Goal: Transaction & Acquisition: Download file/media

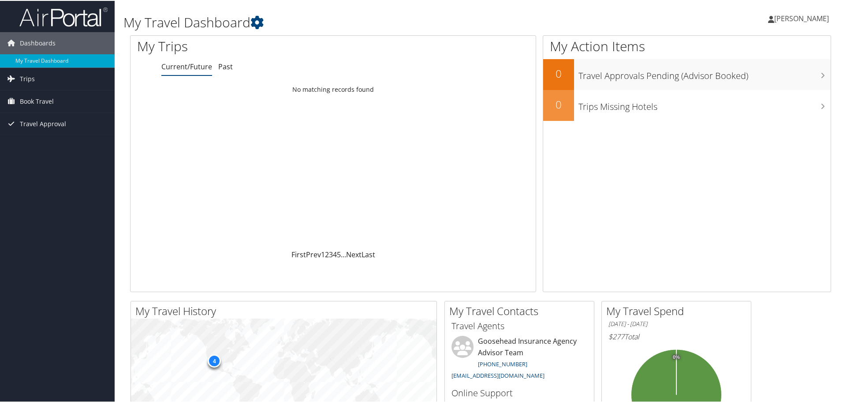
click at [232, 63] on ul "Current/Future Past" at bounding box center [348, 66] width 374 height 16
click at [226, 65] on link "Past" at bounding box center [225, 66] width 15 height 10
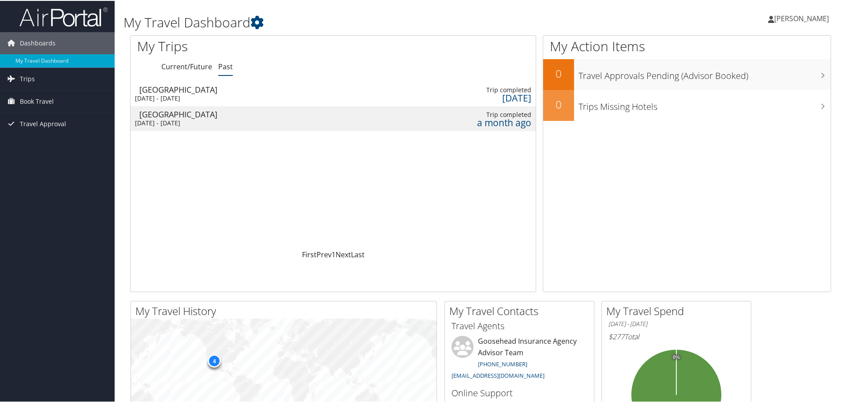
click at [210, 97] on div "Mon 25 Aug 2025 - Tue 26 Aug 2025" at bounding box center [182, 97] width 94 height 8
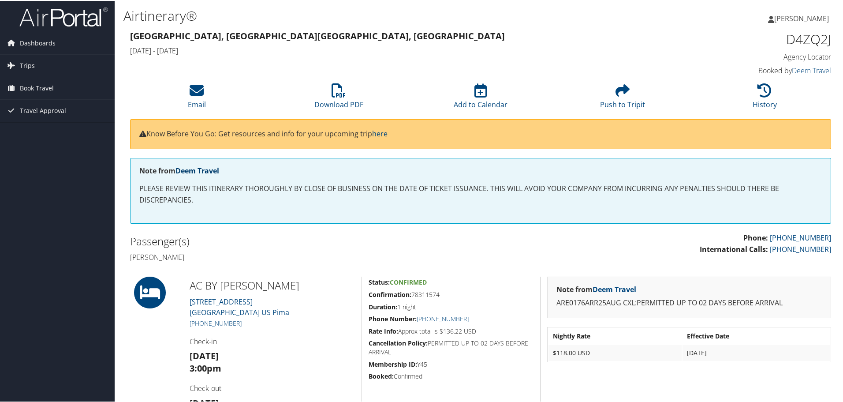
click at [206, 168] on link "Deem Travel" at bounding box center [198, 170] width 44 height 10
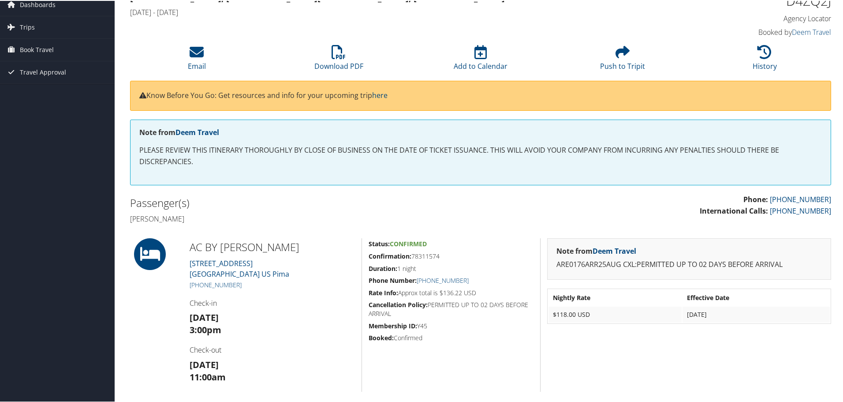
scroll to position [88, 0]
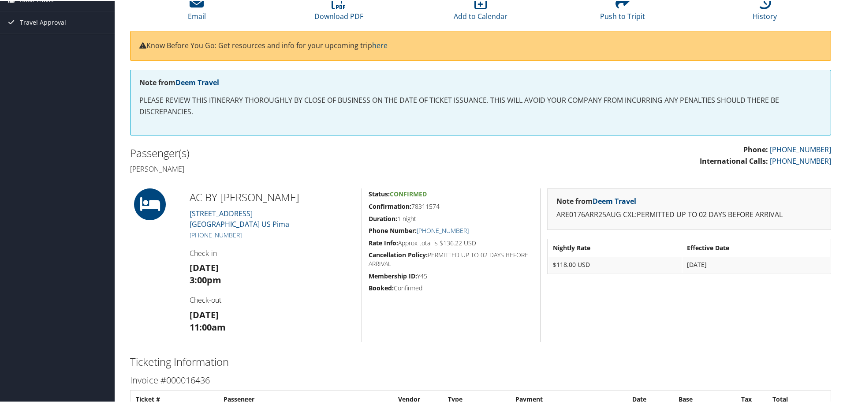
click at [669, 323] on div "Note from Deem Travel ARE0176ARR25AUG CXL:PERMITTED UP TO 02 DAYS BEFORE ARRIVA…" at bounding box center [689, 263] width 298 height 153
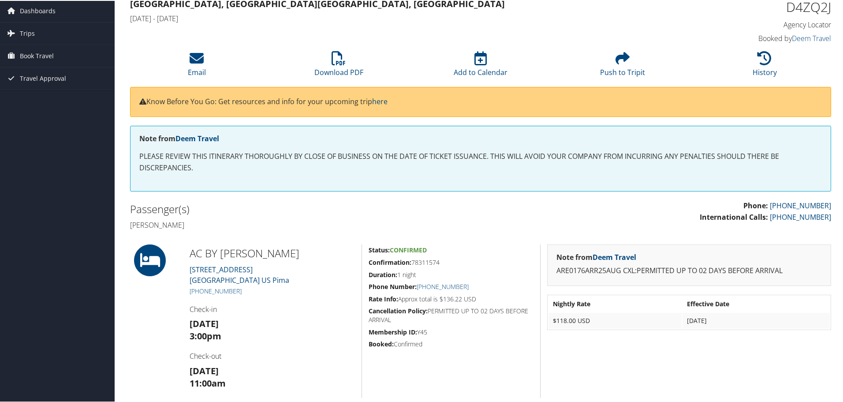
scroll to position [0, 0]
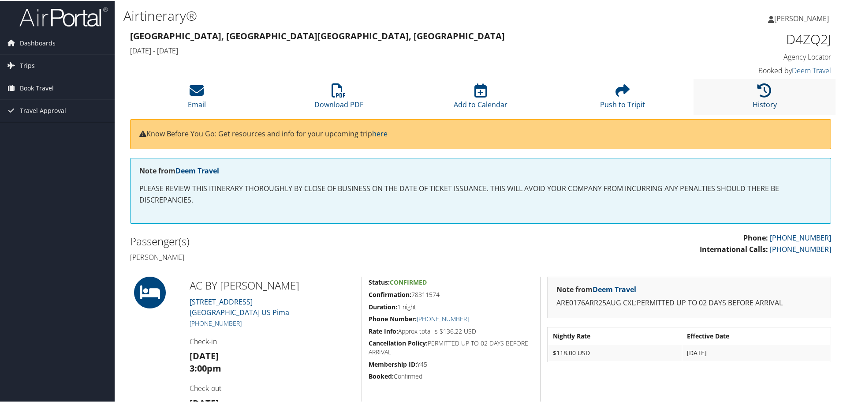
click at [764, 102] on link "History" at bounding box center [765, 97] width 24 height 21
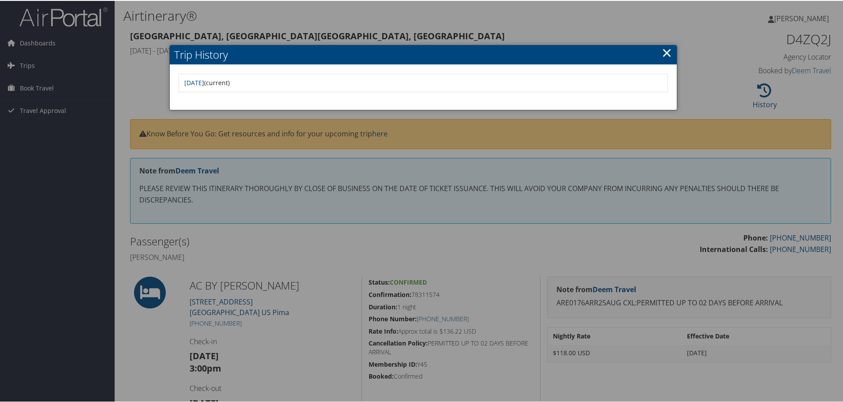
click at [663, 50] on link "×" at bounding box center [667, 52] width 10 height 18
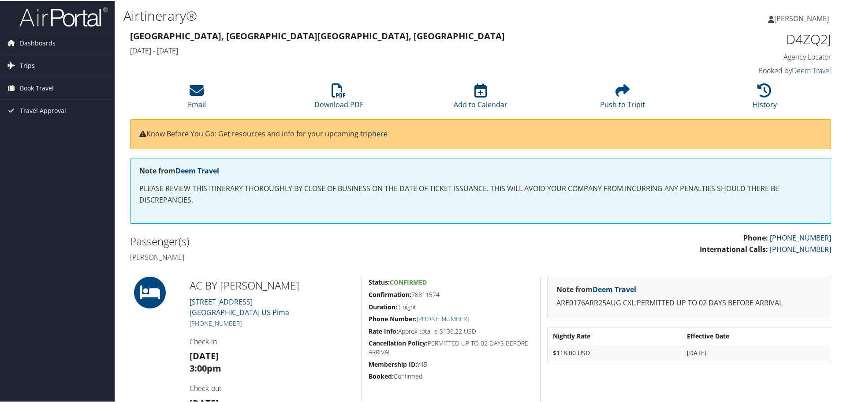
click at [60, 60] on link "Trips" at bounding box center [57, 65] width 115 height 22
click at [35, 94] on link "Past Trips" at bounding box center [57, 95] width 115 height 13
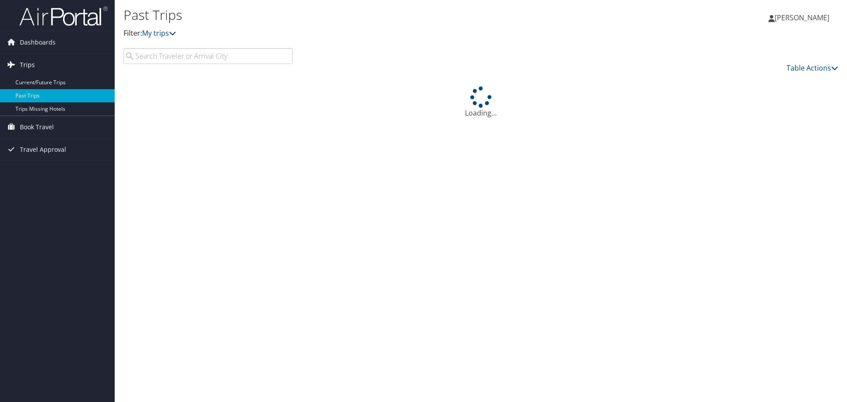
click at [24, 62] on span "Trips" at bounding box center [27, 65] width 15 height 22
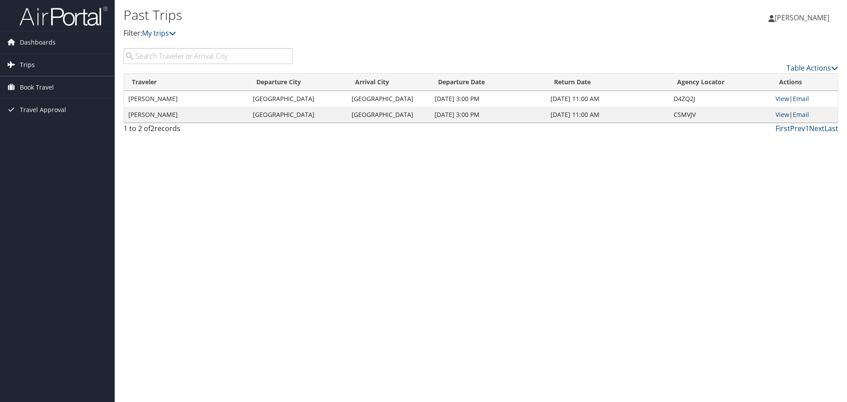
click at [25, 65] on span "Trips" at bounding box center [27, 65] width 15 height 22
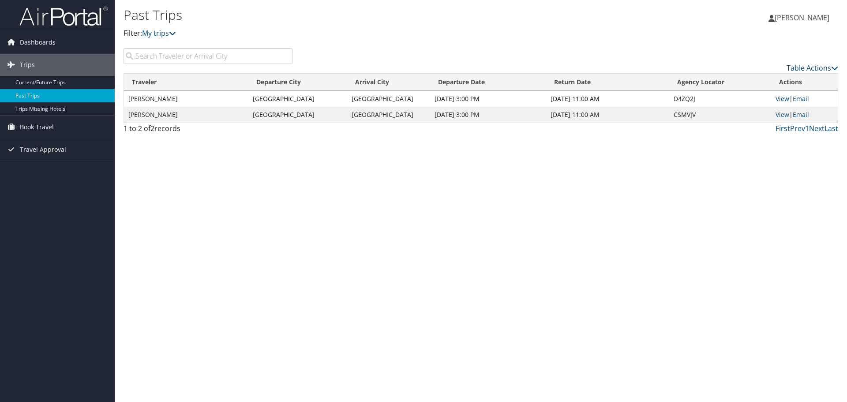
click at [785, 99] on link "View" at bounding box center [782, 98] width 14 height 8
click at [714, 260] on div "Past Trips Filter: My trips Morgan Kimbrough Morgan Kimbrough My Settings Trave…" at bounding box center [481, 201] width 732 height 402
click at [33, 110] on link "Trips Missing Hotels" at bounding box center [57, 108] width 115 height 13
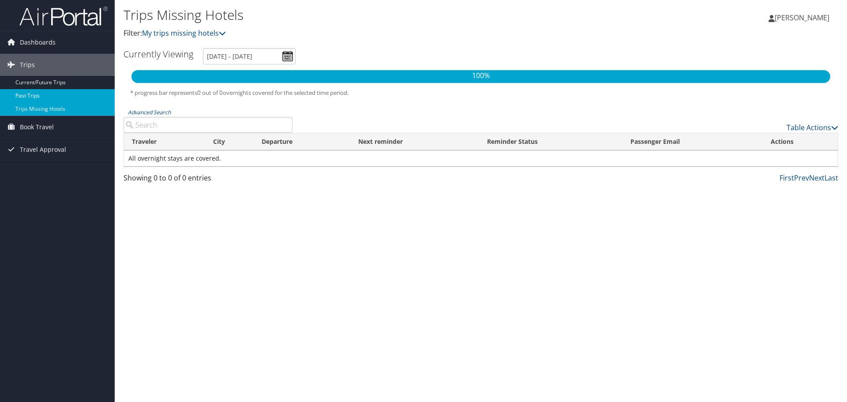
click at [37, 91] on link "Past Trips" at bounding box center [57, 95] width 115 height 13
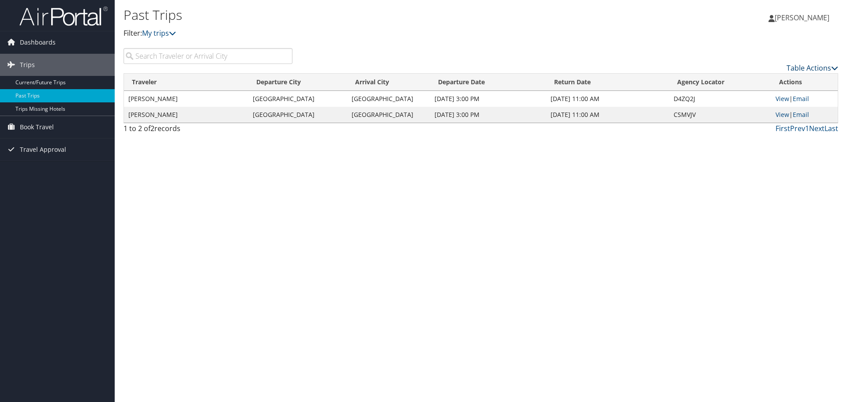
click at [832, 67] on icon at bounding box center [834, 67] width 7 height 7
click at [754, 51] on div at bounding box center [423, 201] width 847 height 402
click at [168, 98] on td "[PERSON_NAME]" at bounding box center [186, 99] width 124 height 16
click at [37, 123] on span "Book Travel" at bounding box center [37, 127] width 34 height 22
click at [26, 38] on span "Dashboards" at bounding box center [38, 42] width 36 height 22
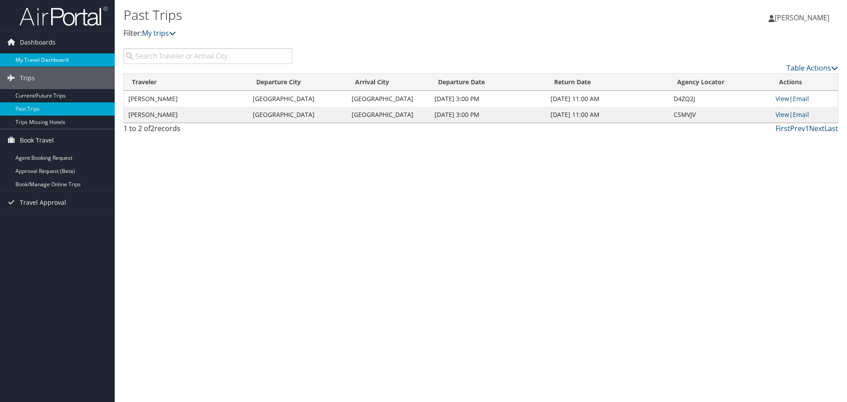
click at [29, 57] on link "My Travel Dashboard" at bounding box center [57, 59] width 115 height 13
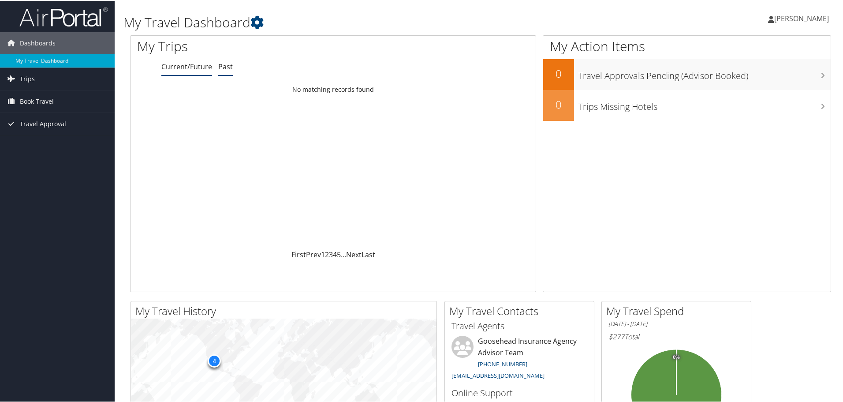
click at [224, 65] on link "Past" at bounding box center [225, 66] width 15 height 10
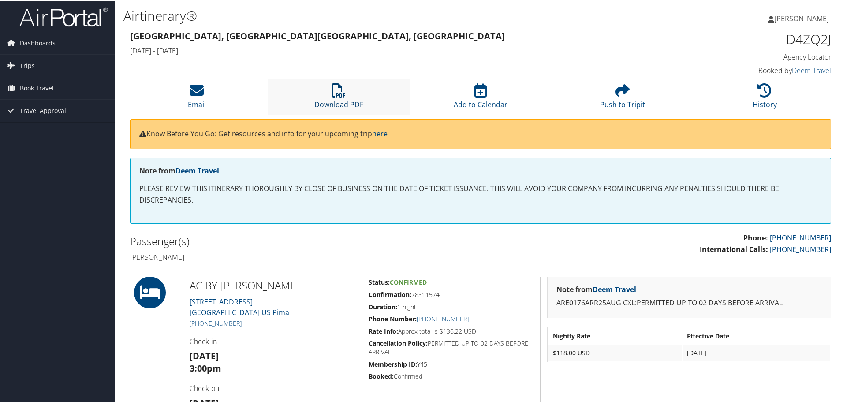
click at [342, 99] on link "Download PDF" at bounding box center [338, 97] width 49 height 21
click at [31, 65] on span "Trips" at bounding box center [27, 65] width 15 height 22
click at [34, 92] on link "Past Trips" at bounding box center [57, 95] width 115 height 13
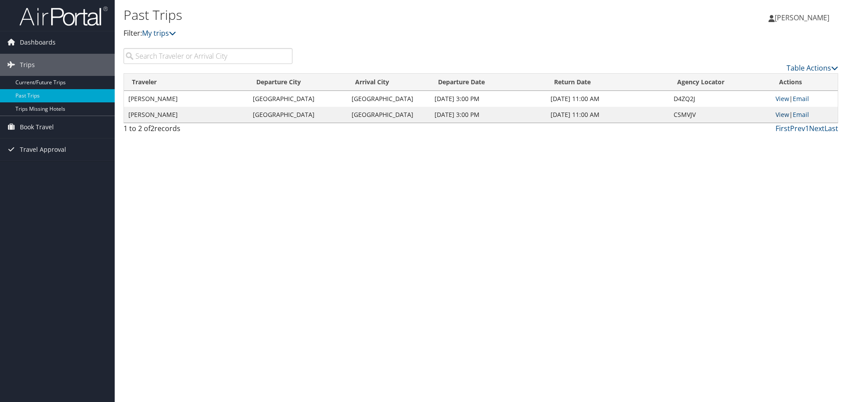
click at [781, 115] on link "View" at bounding box center [782, 114] width 14 height 8
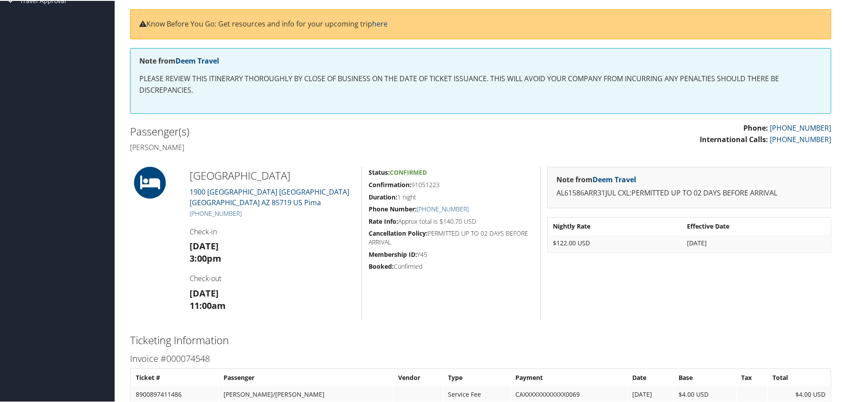
scroll to position [88, 0]
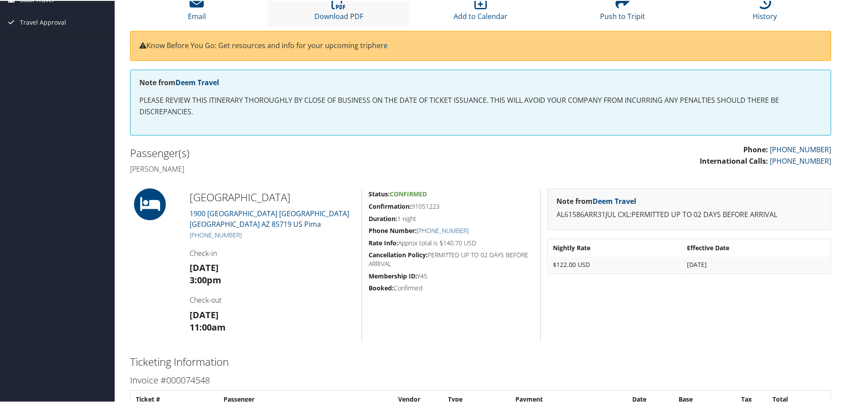
click at [355, 5] on li "Download PDF" at bounding box center [339, 8] width 142 height 36
